Goal: Find specific page/section: Find specific page/section

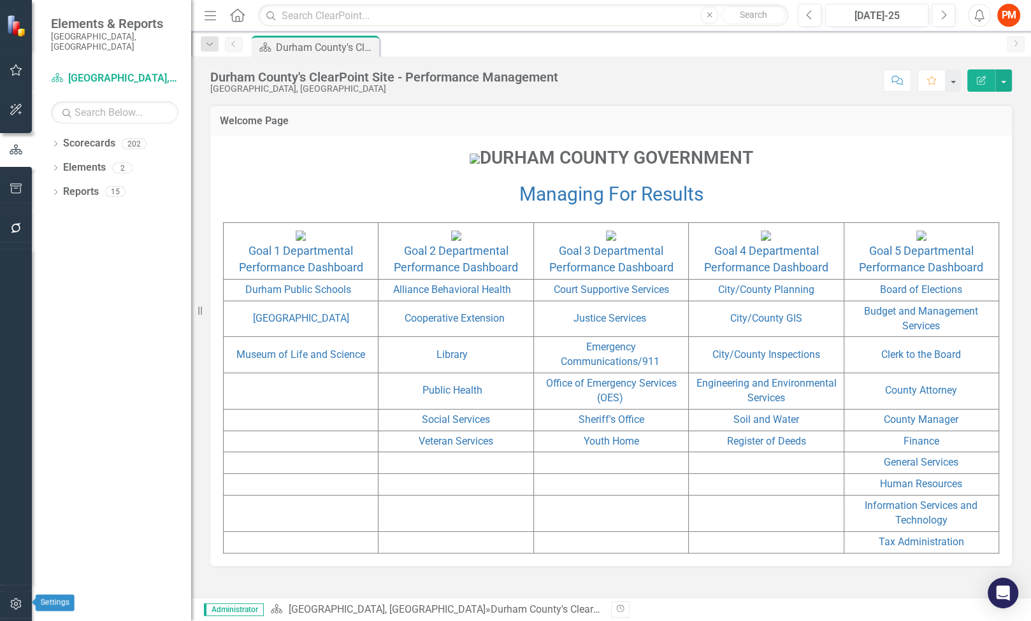
click at [11, 604] on icon "button" at bounding box center [16, 604] width 13 height 10
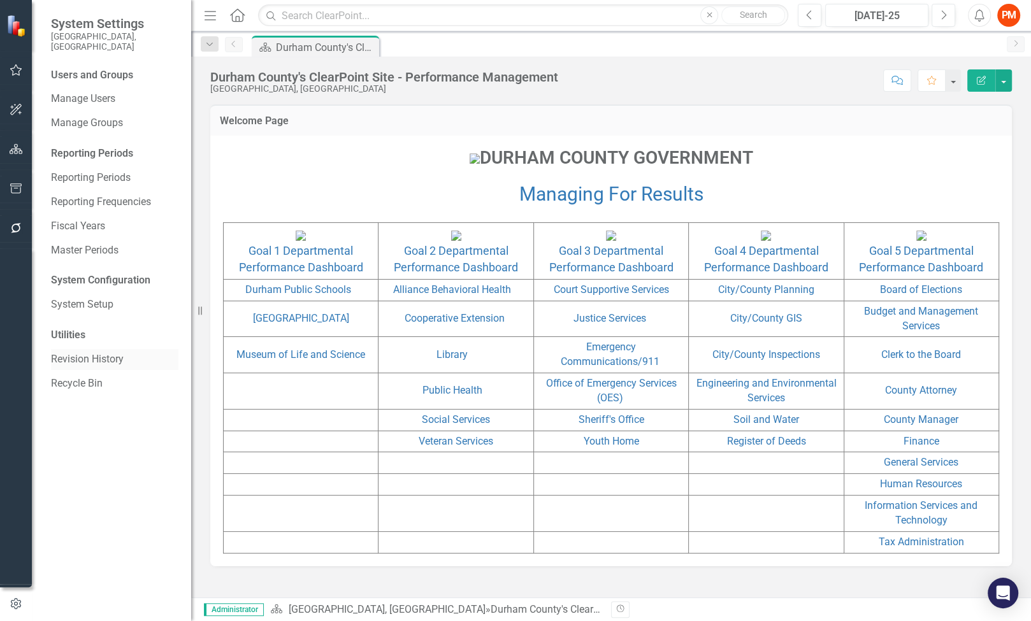
click at [125, 352] on link "Revision History" at bounding box center [114, 359] width 127 height 15
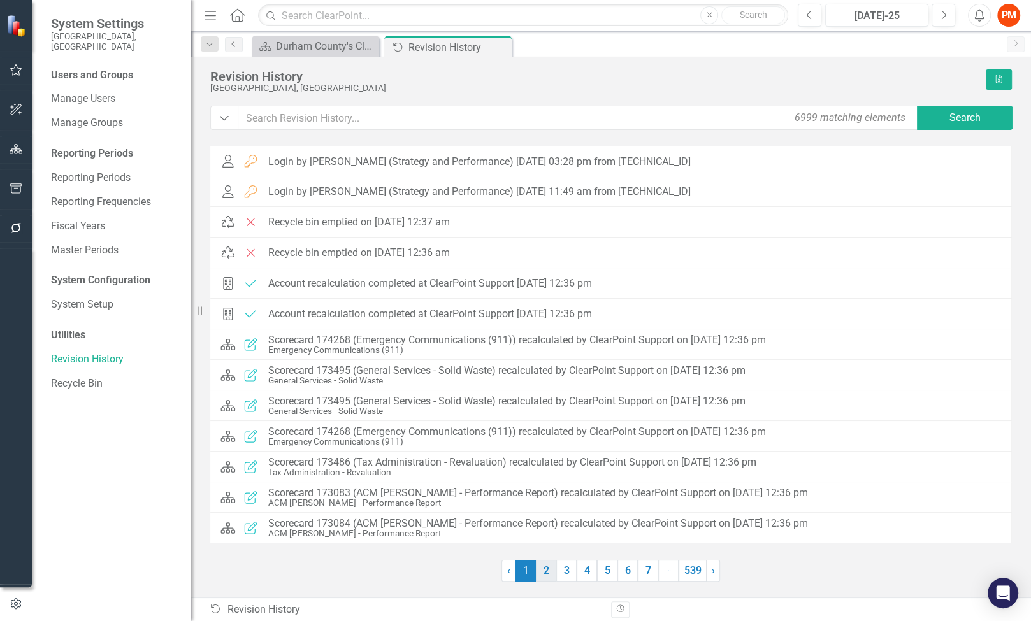
click at [548, 576] on link "2" at bounding box center [546, 571] width 20 height 22
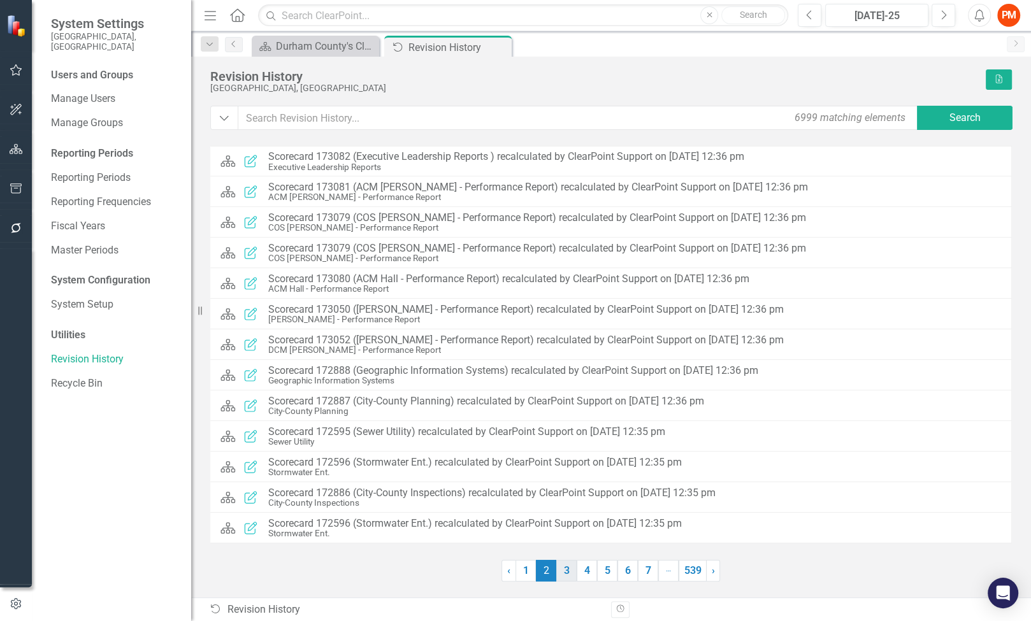
click at [564, 576] on link "3" at bounding box center [566, 571] width 20 height 22
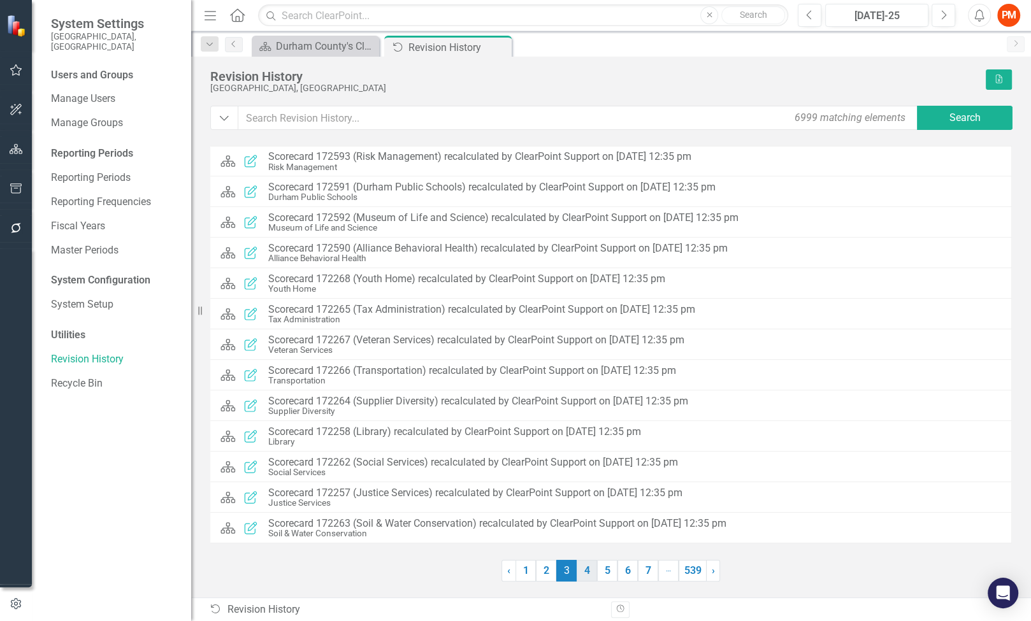
click at [588, 571] on link "4" at bounding box center [586, 571] width 20 height 22
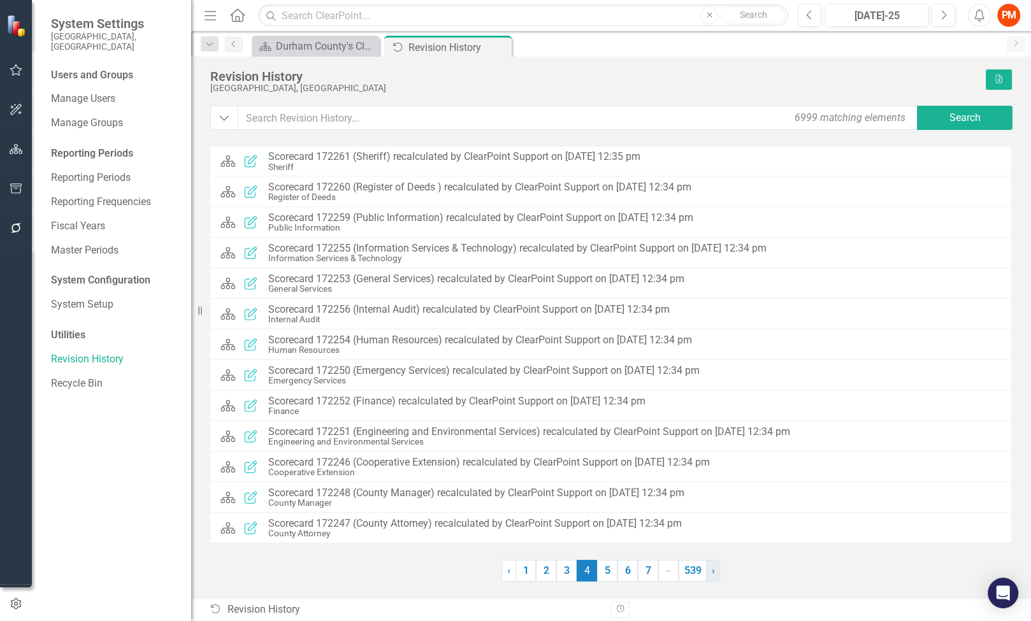
click at [713, 573] on span "›" at bounding box center [712, 570] width 3 height 12
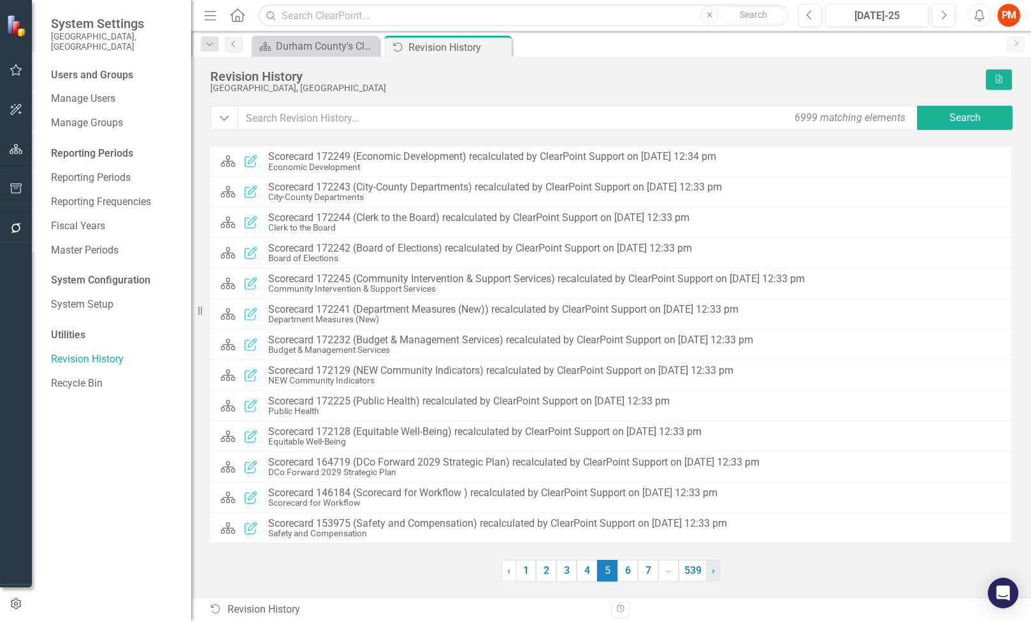
click at [713, 573] on span "›" at bounding box center [712, 570] width 3 height 12
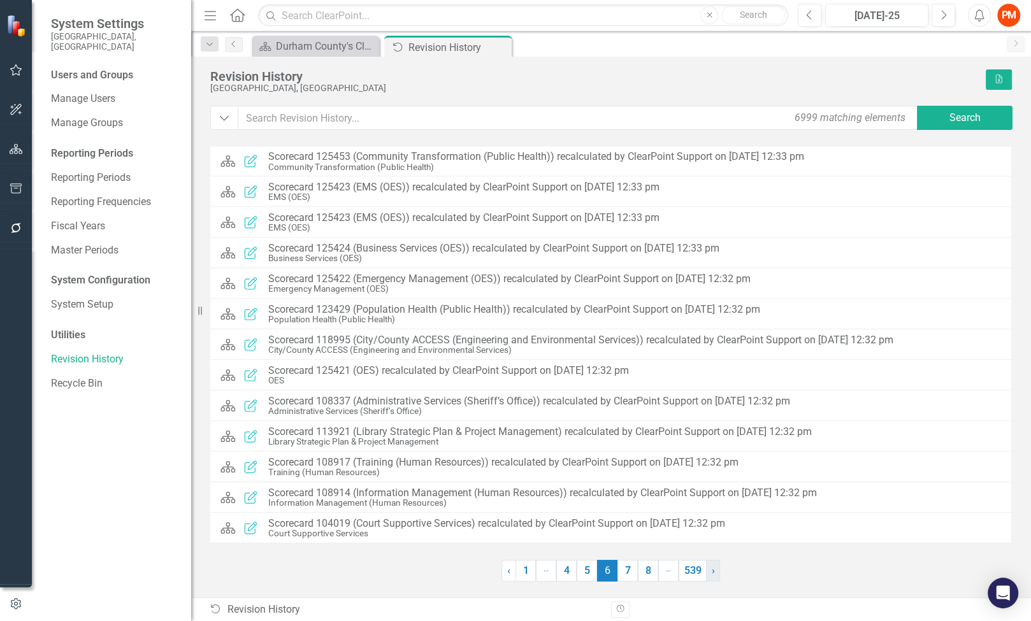
click at [713, 573] on span "›" at bounding box center [712, 570] width 3 height 12
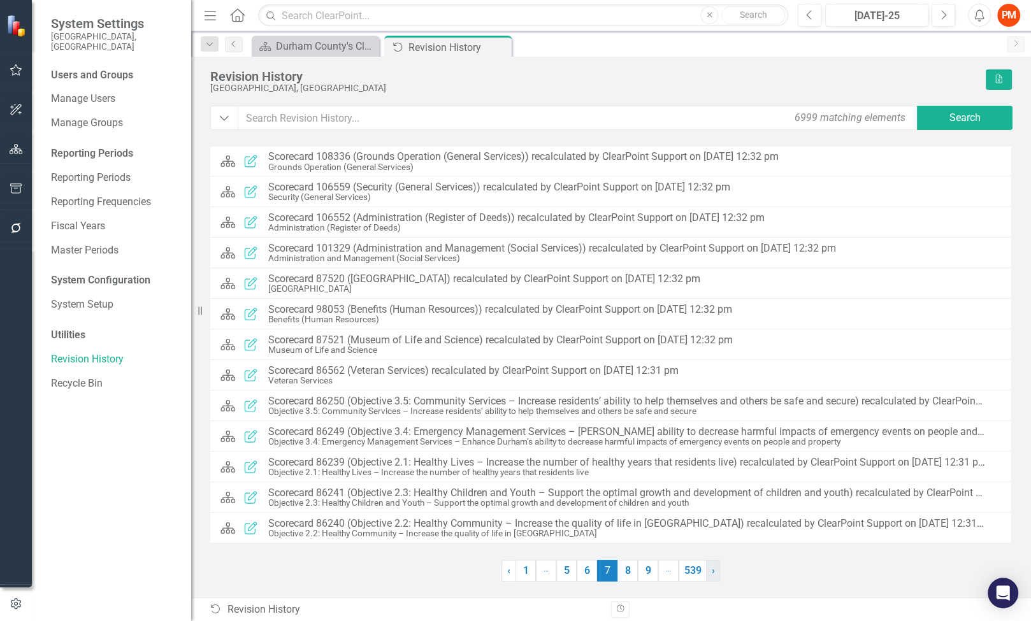
click at [713, 573] on span "›" at bounding box center [712, 570] width 3 height 12
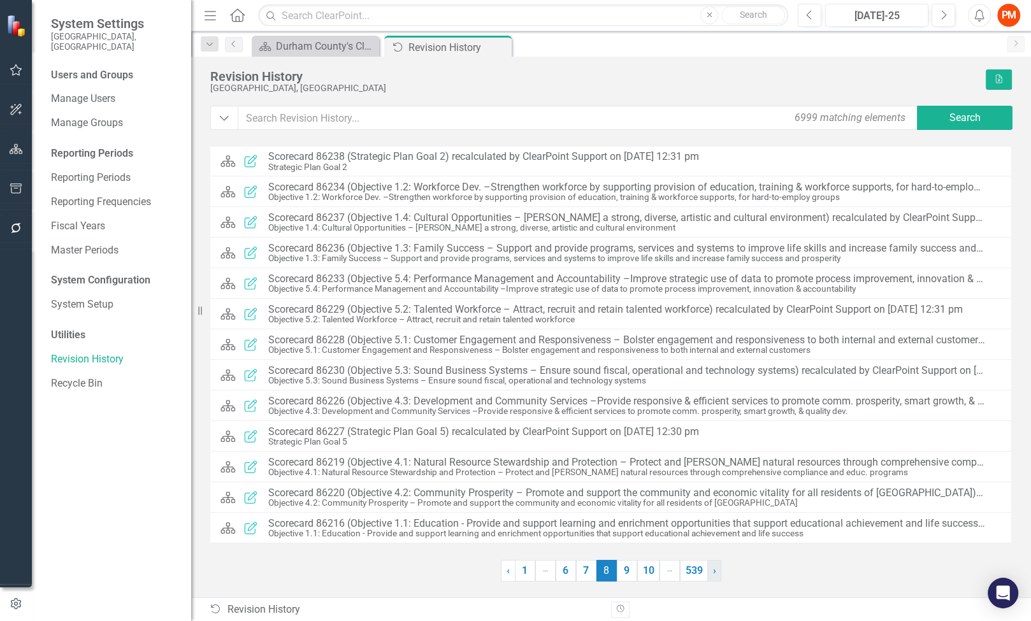
click at [713, 573] on span "›" at bounding box center [714, 570] width 3 height 12
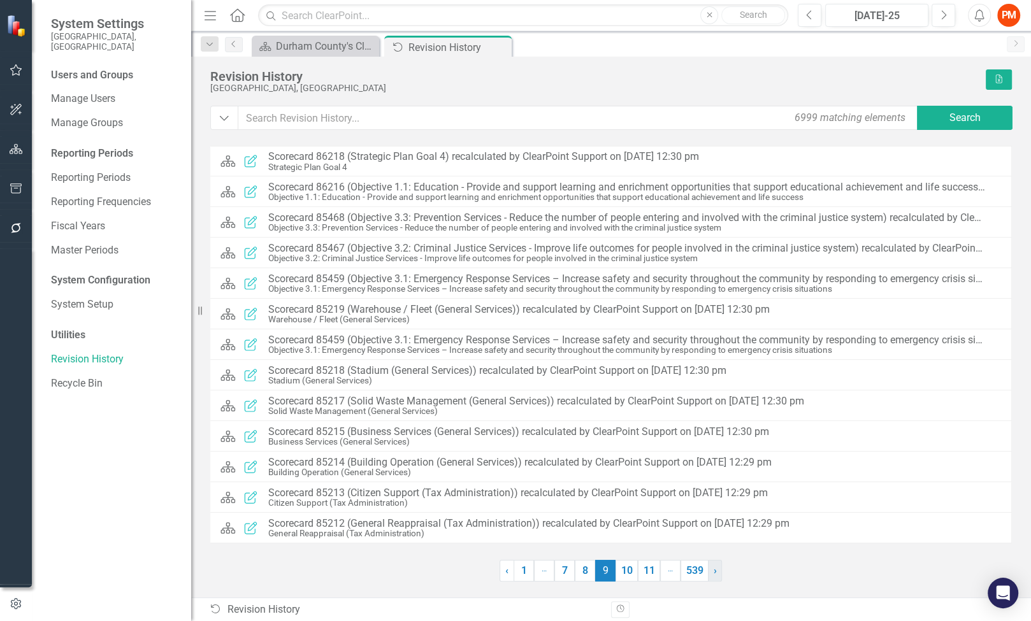
click at [713, 573] on span "›" at bounding box center [714, 570] width 3 height 12
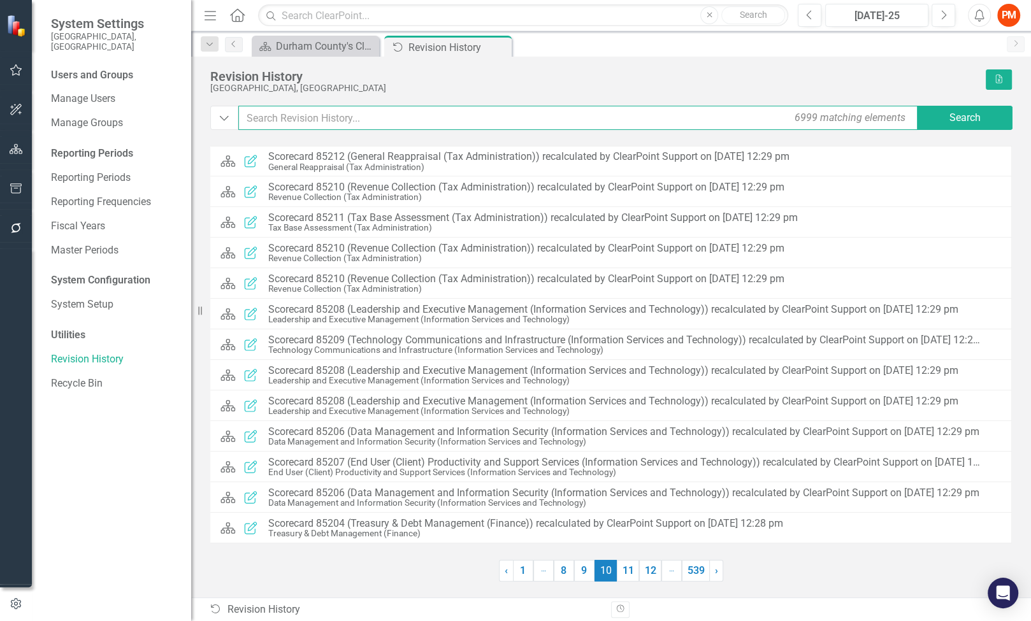
click at [347, 119] on input "text" at bounding box center [578, 118] width 681 height 24
click at [522, 577] on link "1" at bounding box center [523, 571] width 20 height 22
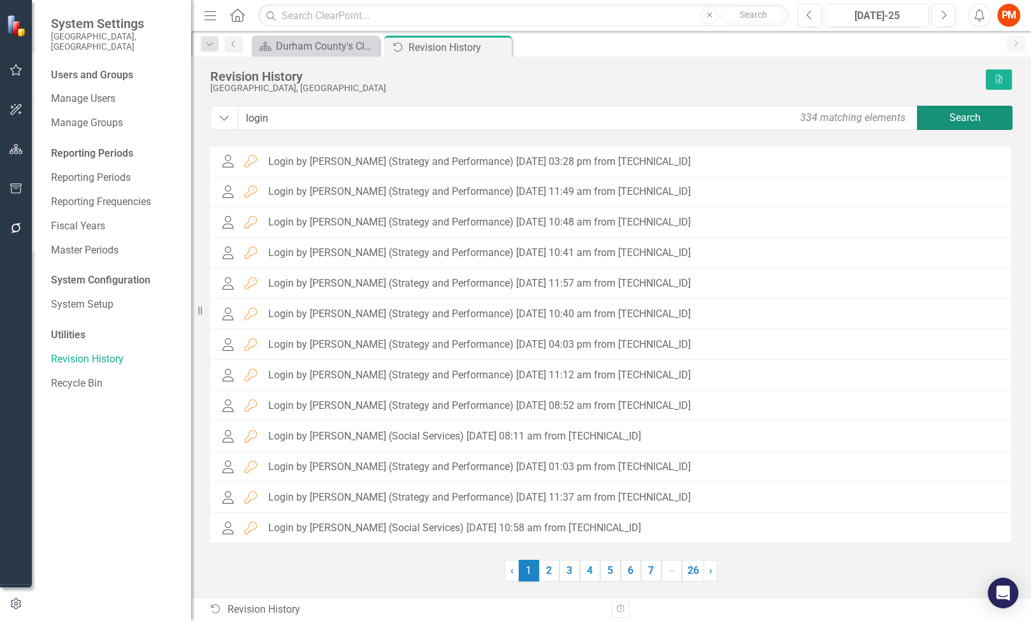
click at [982, 113] on button "Search" at bounding box center [965, 118] width 96 height 24
drag, startPoint x: 362, startPoint y: 116, endPoint x: 199, endPoint y: 123, distance: 162.6
click at [199, 123] on div "System Settings [GEOGRAPHIC_DATA], [GEOGRAPHIC_DATA] Users and Groups Manage Us…" at bounding box center [515, 310] width 1031 height 621
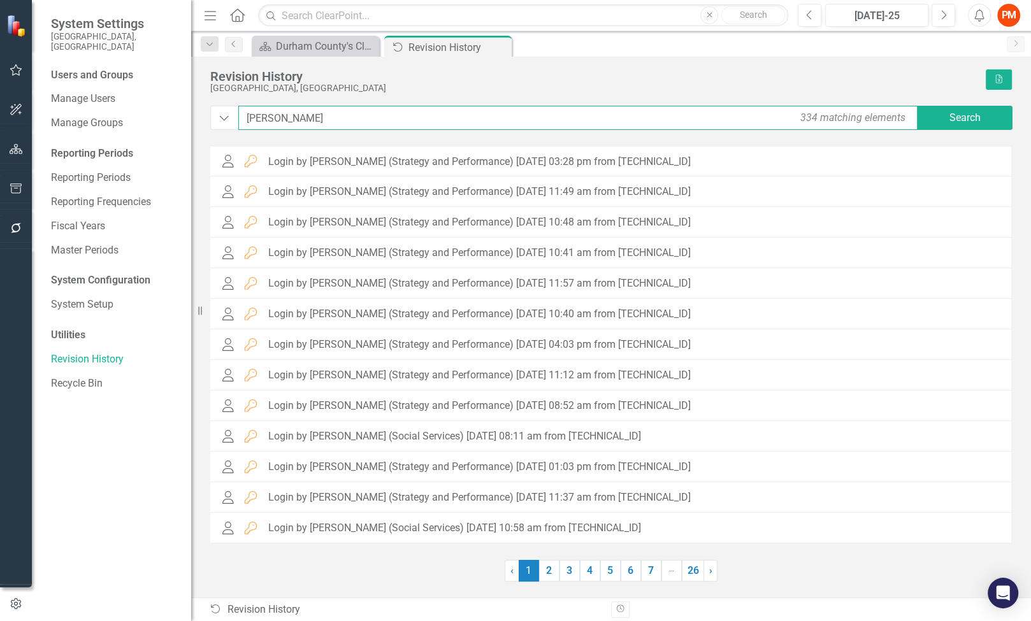
type input "[PERSON_NAME]"
click at [935, 132] on div "Dropdown [PERSON_NAME] 334 matching elements Search User Login Login by [PERSON…" at bounding box center [610, 344] width 801 height 476
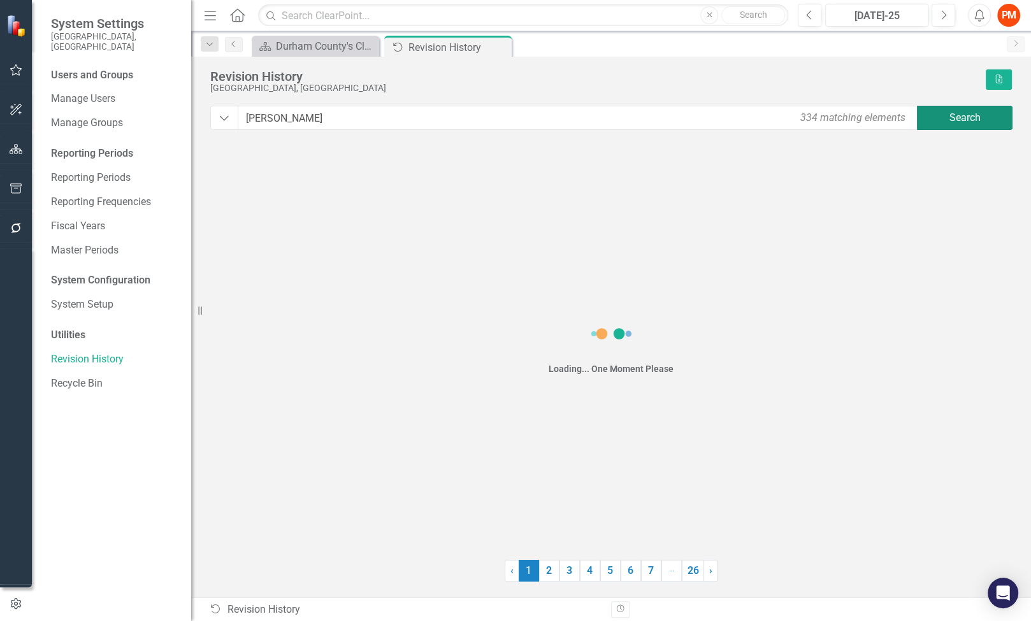
click at [941, 119] on button "Search" at bounding box center [965, 118] width 96 height 24
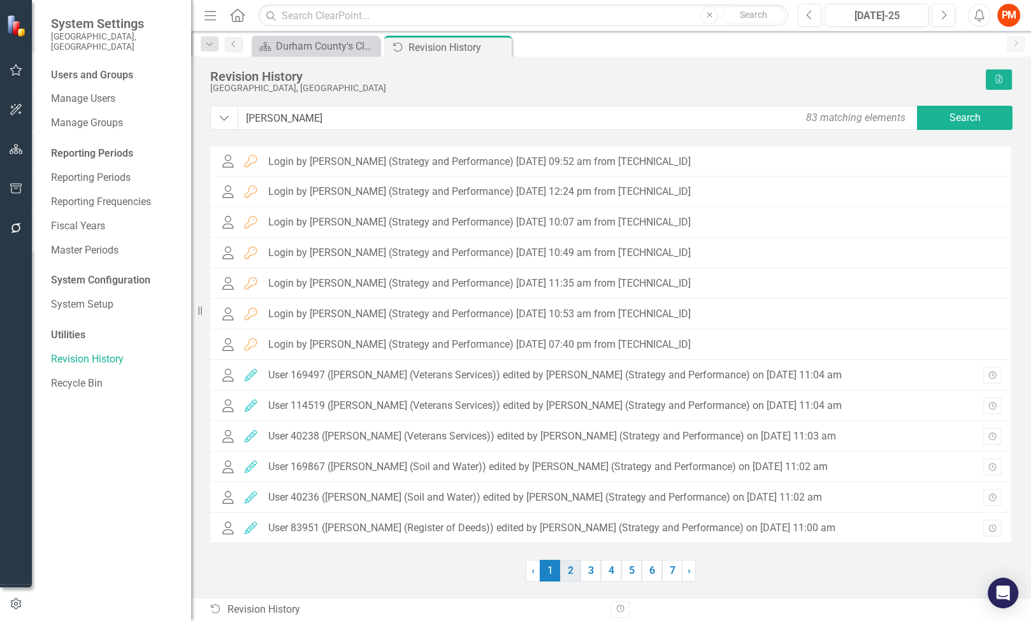
click at [569, 573] on link "2" at bounding box center [570, 571] width 20 height 22
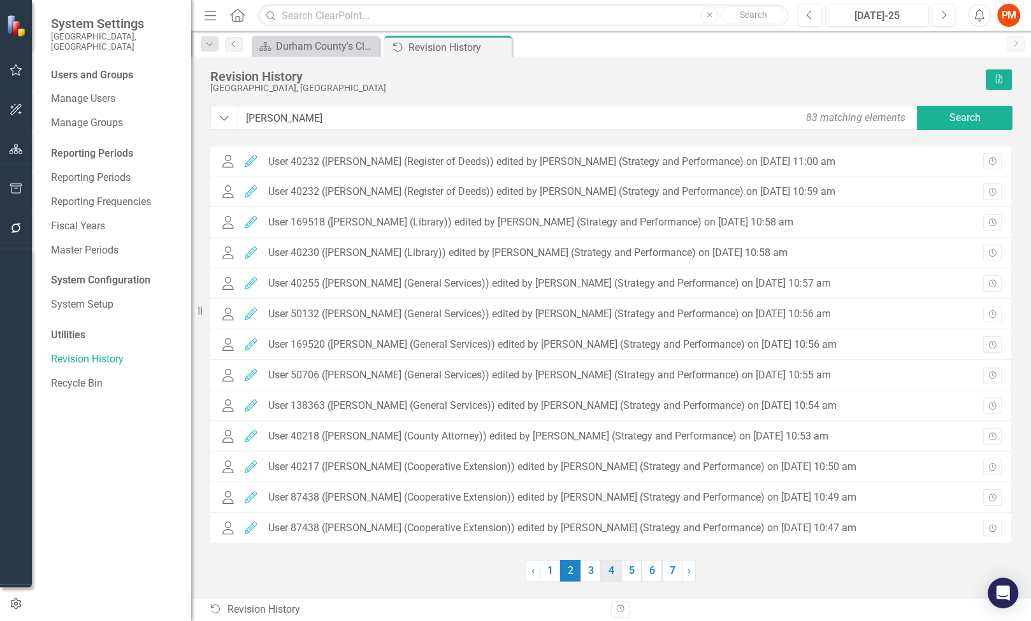
click at [604, 571] on link "4" at bounding box center [611, 571] width 20 height 22
